Goal: Navigation & Orientation: Find specific page/section

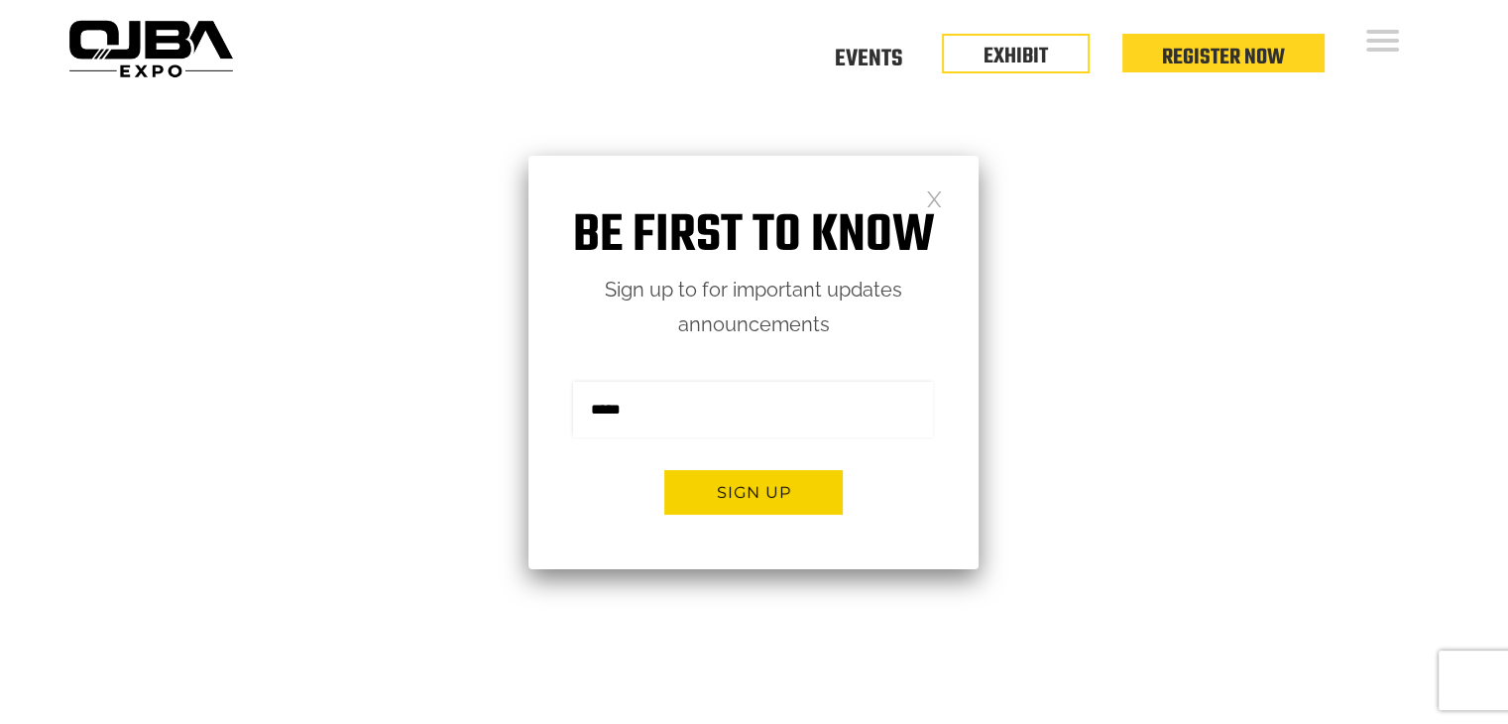
click at [944, 201] on div "Be first to know Sign up to for important updates announcements Sign me up for …" at bounding box center [753, 362] width 450 height 413
click at [932, 196] on link at bounding box center [934, 197] width 17 height 17
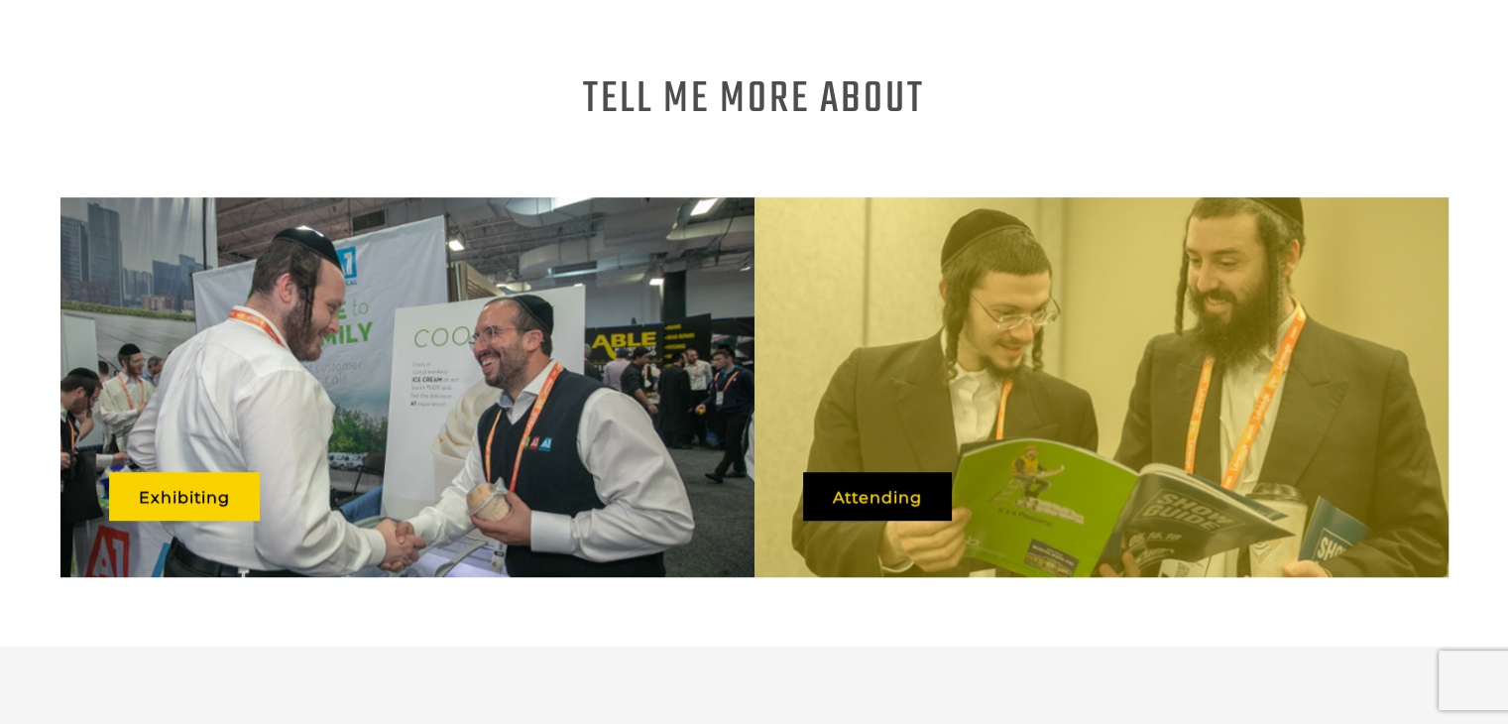
scroll to position [462, 0]
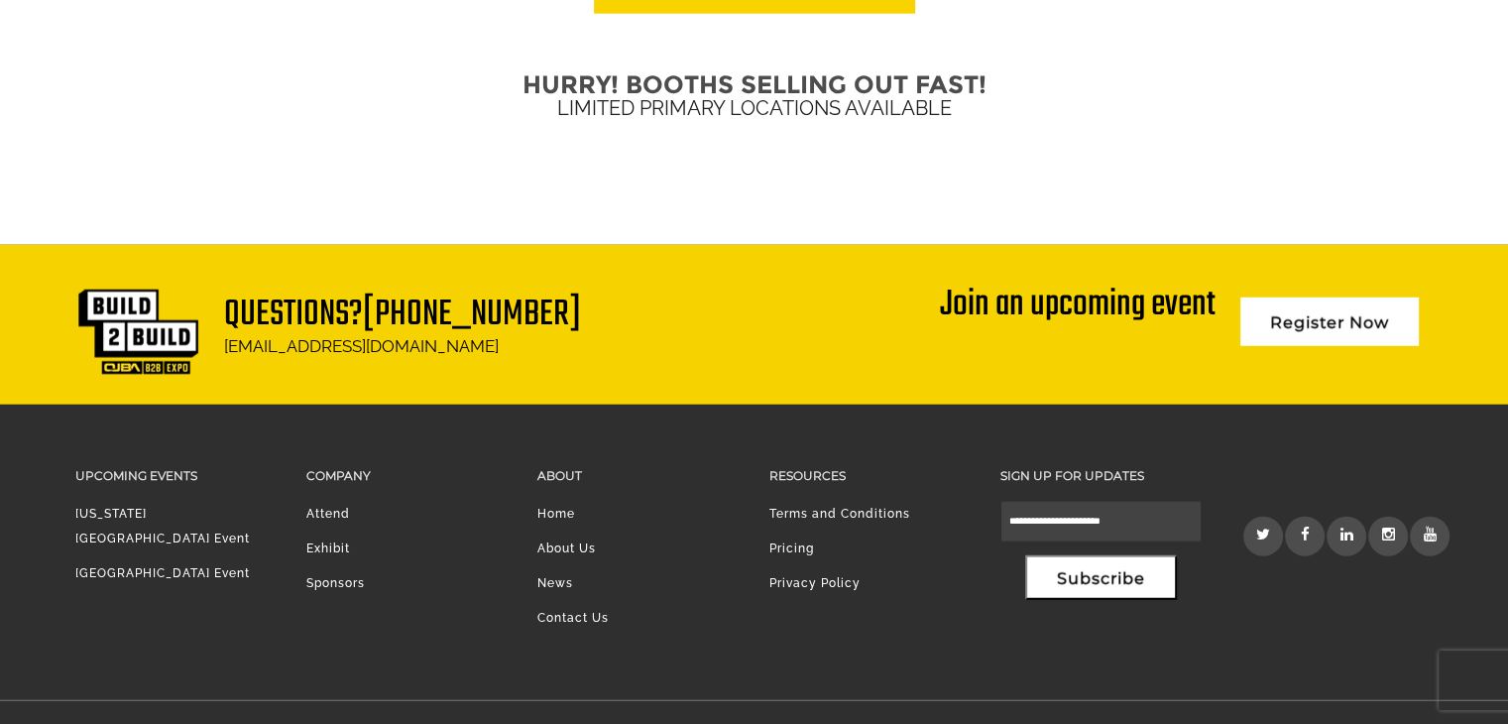
scroll to position [4982, 0]
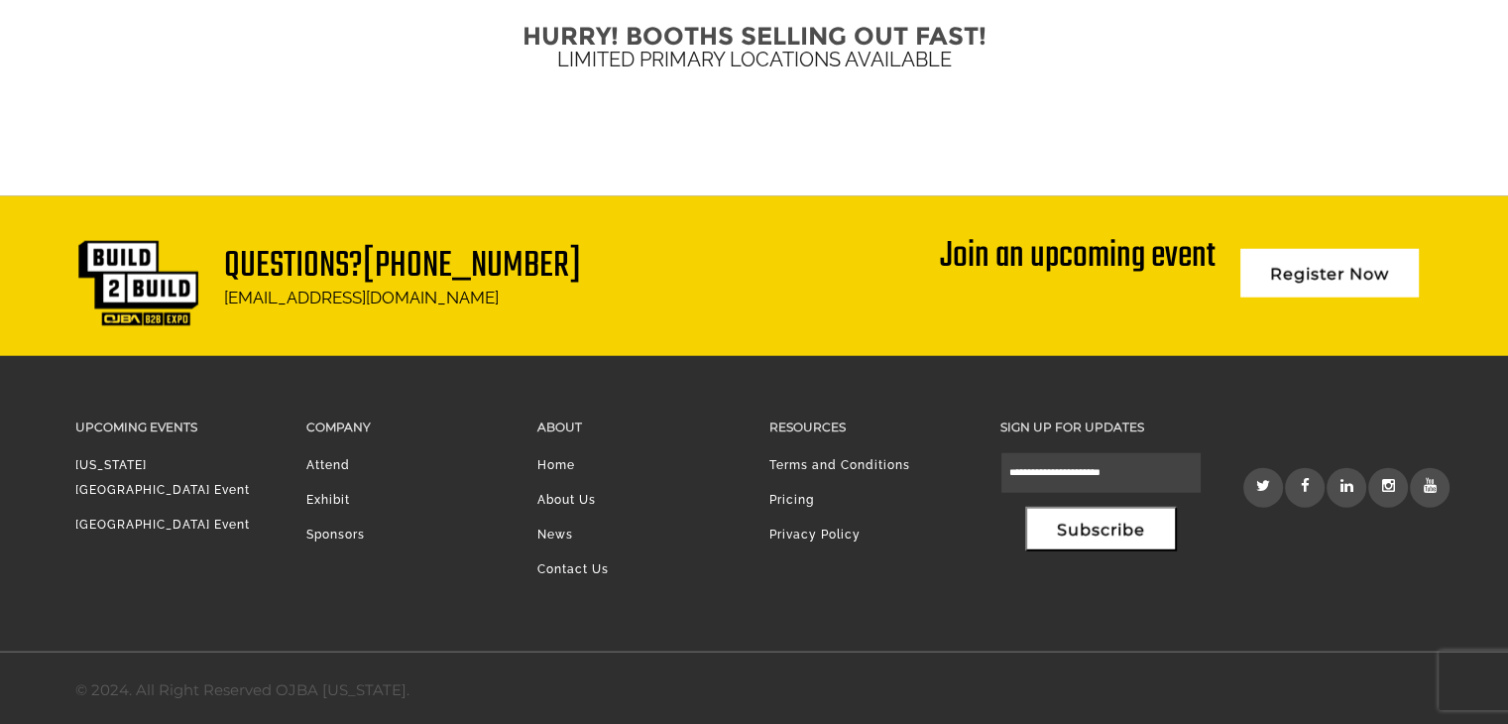
click at [321, 528] on li "Sponsors" at bounding box center [406, 540] width 201 height 35
